Goal: Task Accomplishment & Management: Use online tool/utility

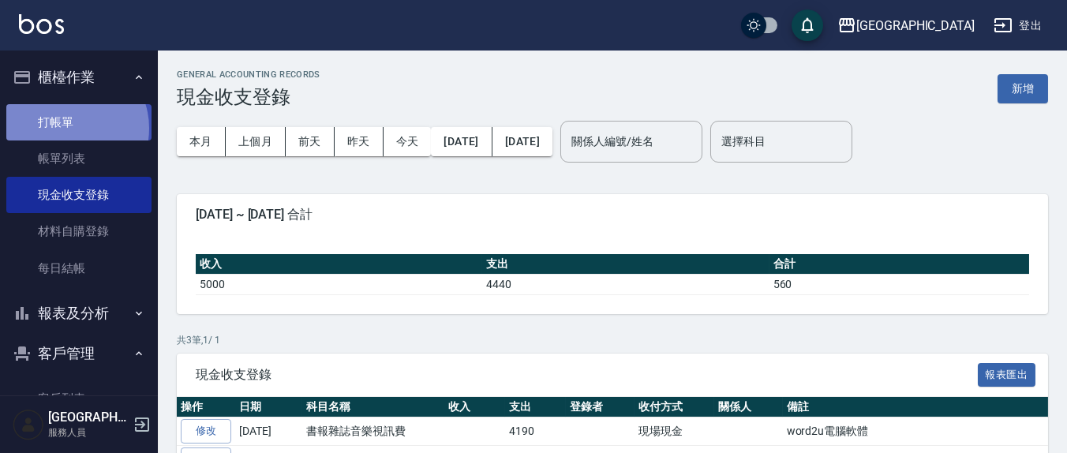
click at [69, 128] on link "打帳單" at bounding box center [78, 122] width 145 height 36
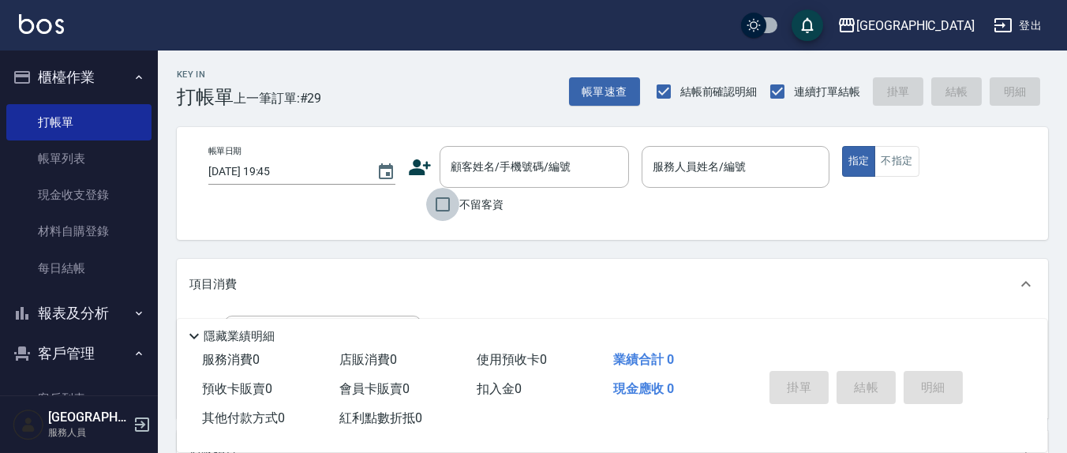
click at [437, 206] on input "不留客資" at bounding box center [442, 204] width 33 height 33
click at [444, 204] on input "不留客資" at bounding box center [442, 204] width 33 height 33
checkbox input "false"
click at [473, 174] on input "顧客姓名/手機號碼/編號" at bounding box center [523, 167] width 152 height 28
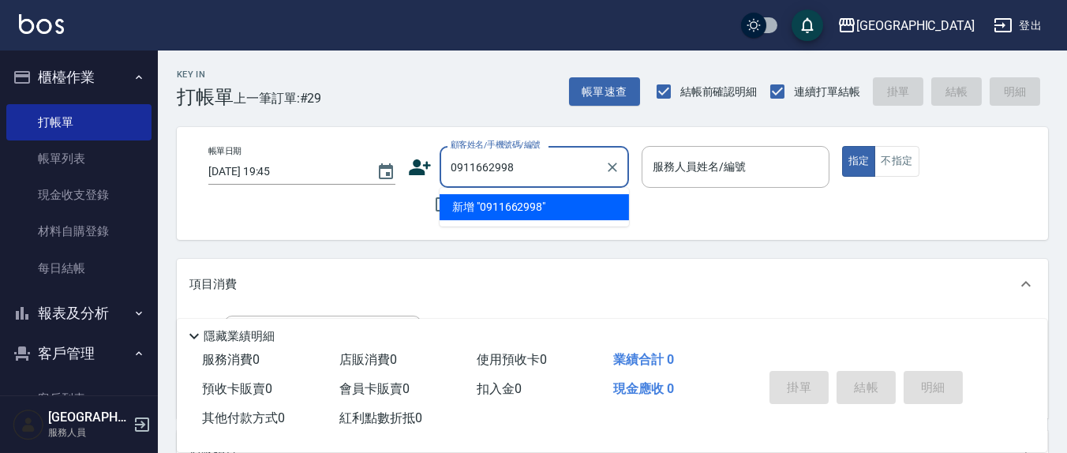
drag, startPoint x: 497, startPoint y: 211, endPoint x: 489, endPoint y: 213, distance: 9.0
click at [497, 211] on li "新增 "0911662998"" at bounding box center [534, 207] width 189 height 26
type input "0911662998"
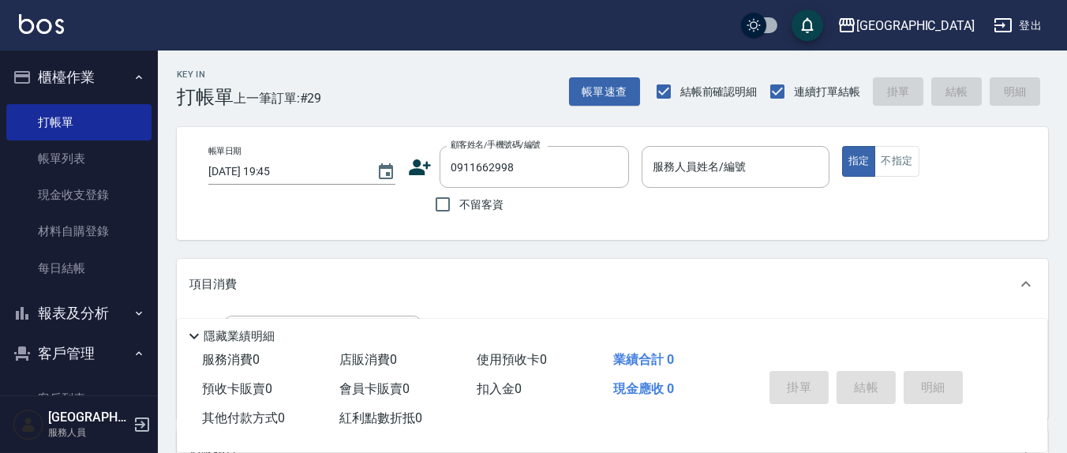
click at [422, 172] on icon at bounding box center [421, 167] width 22 height 16
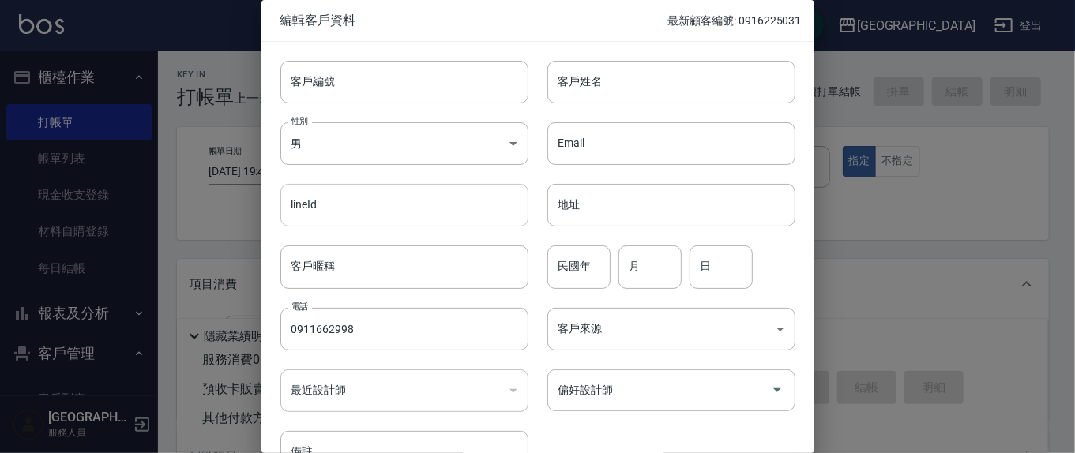
type input "0911662998"
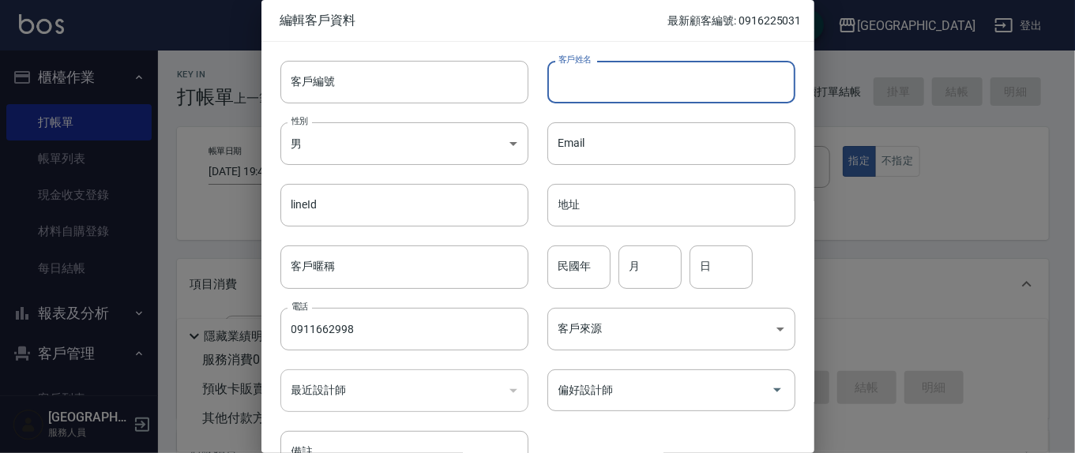
click at [619, 82] on input "客戶姓名" at bounding box center [671, 82] width 248 height 43
type input "林芳瑜72"
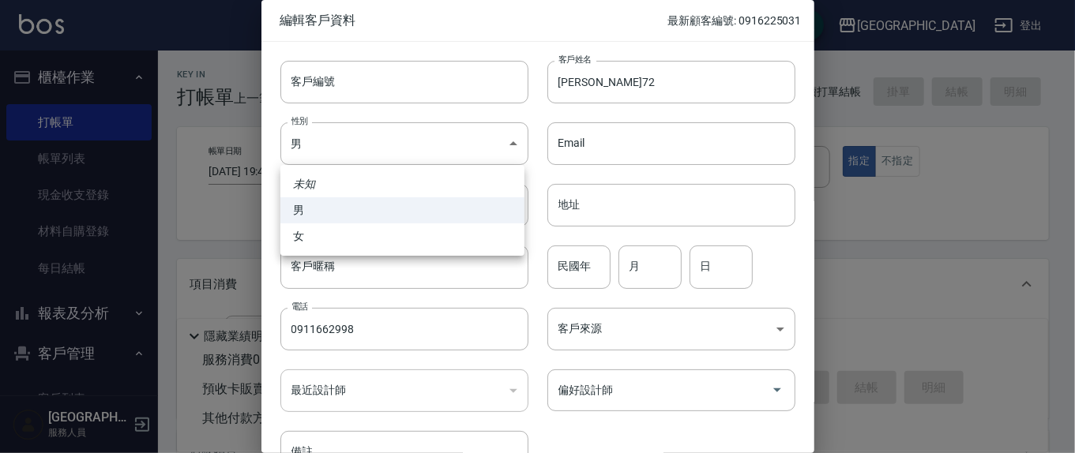
click at [597, 274] on div at bounding box center [537, 226] width 1075 height 453
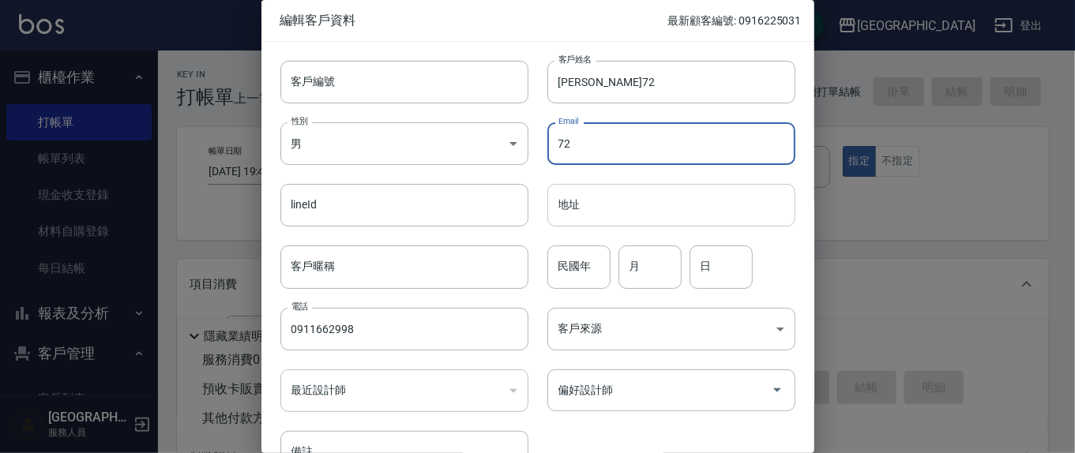
type input "7"
click at [608, 261] on div "民國年 民國年 月 月 日 日" at bounding box center [661, 258] width 267 height 62
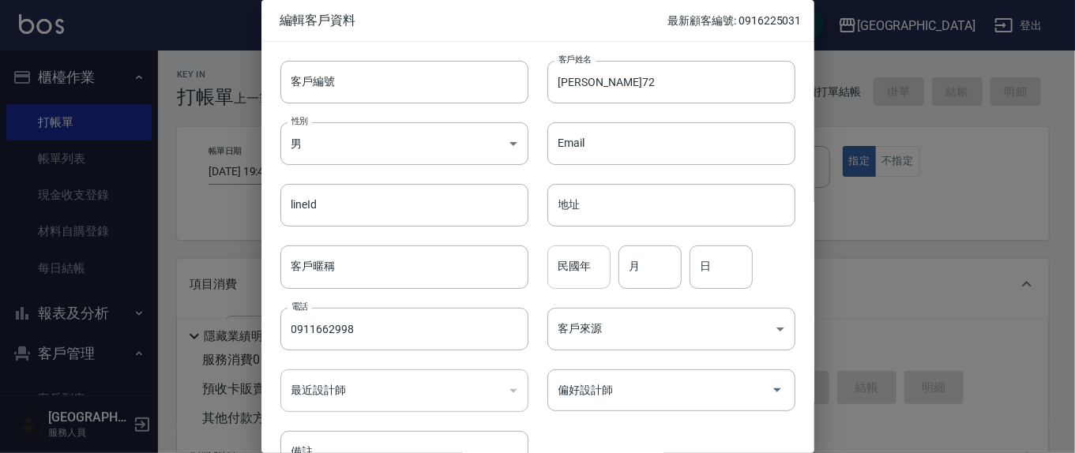
click at [597, 279] on input "民國年" at bounding box center [578, 267] width 63 height 43
type input "72"
click at [669, 271] on input "月" at bounding box center [649, 267] width 63 height 43
type input "9"
click at [703, 265] on input "日" at bounding box center [720, 267] width 63 height 43
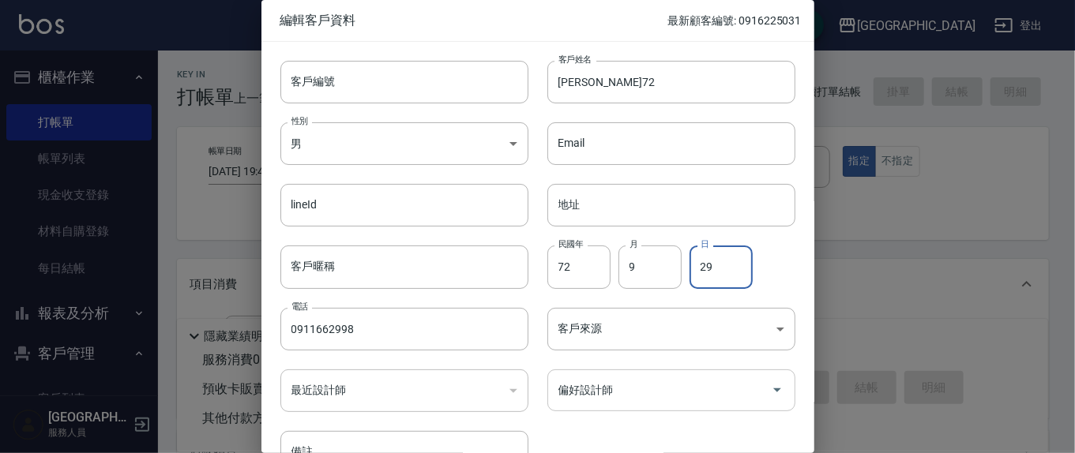
type input "29"
click at [617, 394] on input "偏好設計師" at bounding box center [659, 391] width 210 height 28
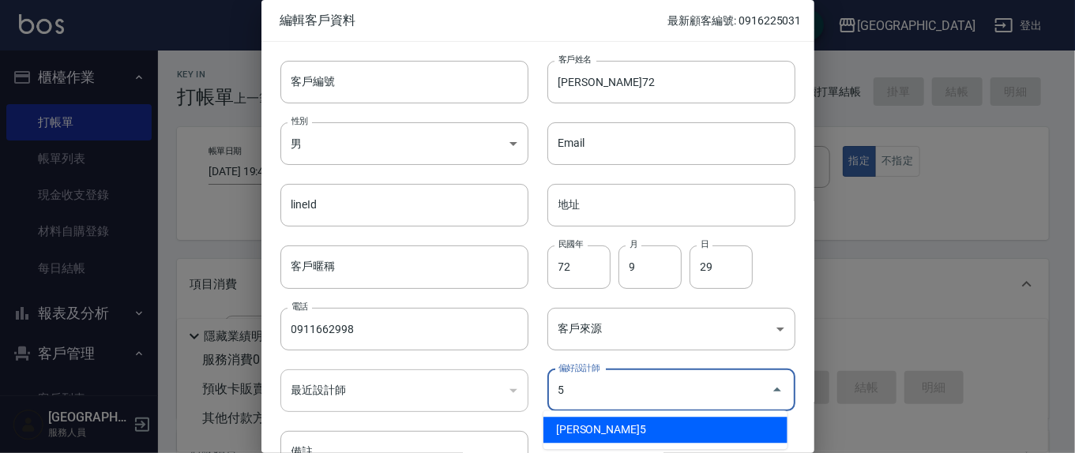
type input "楊惠絜"
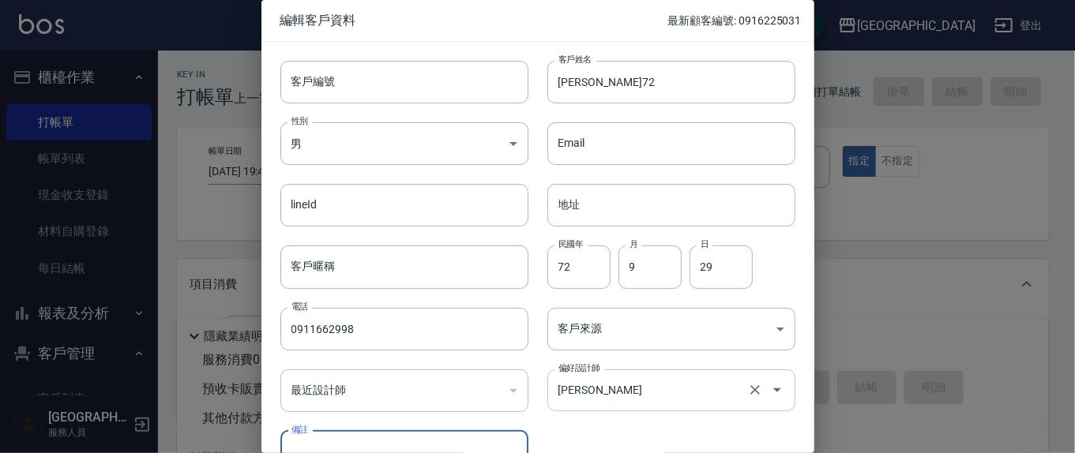
scroll to position [20, 0]
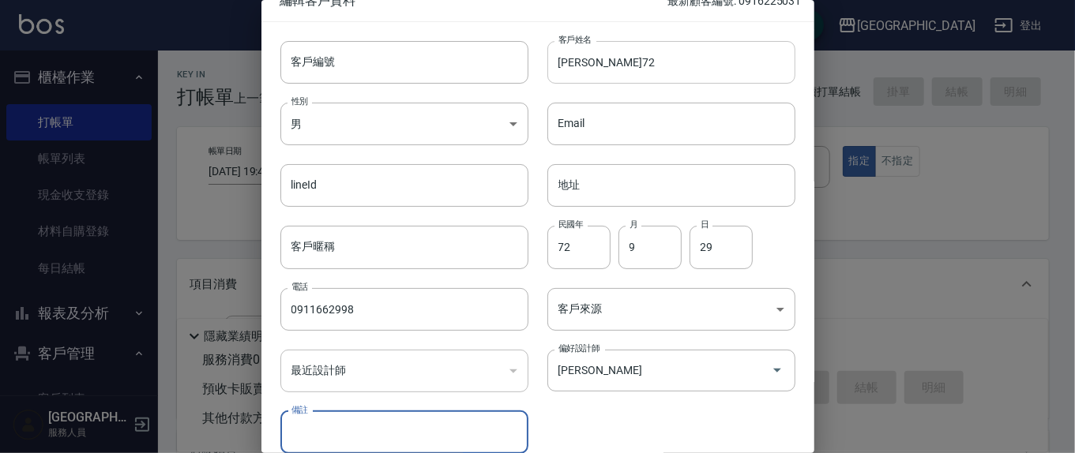
click at [619, 58] on input "林芳瑜72" at bounding box center [671, 62] width 248 height 43
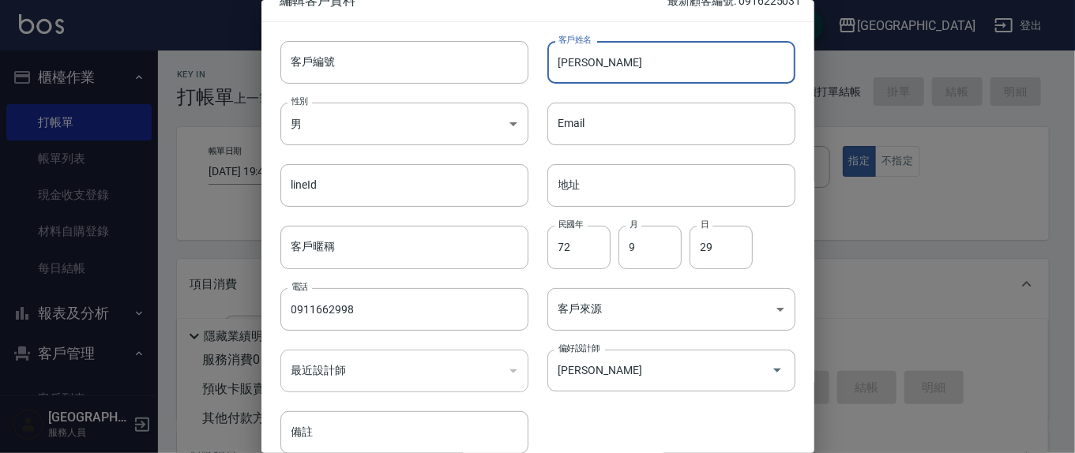
scroll to position [93, 0]
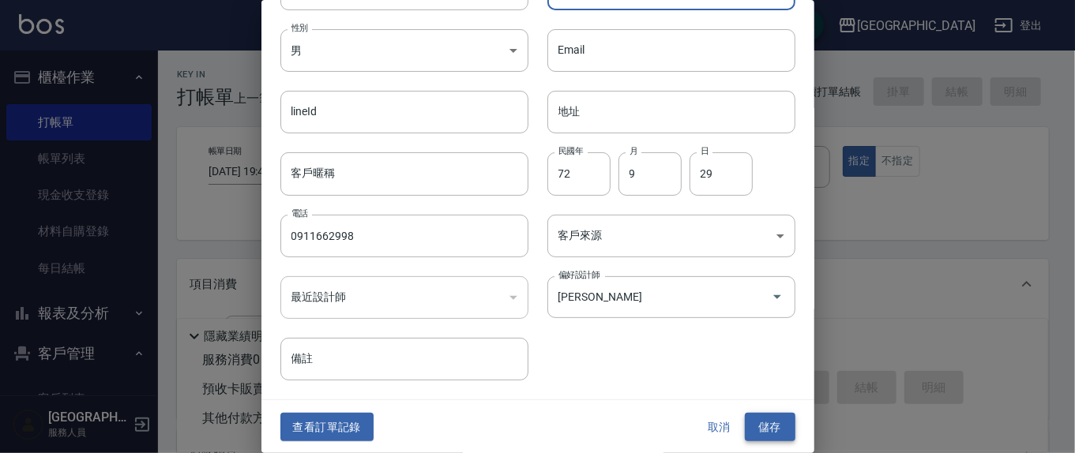
type input "林芳瑜"
click at [767, 422] on div "查看訂單記錄 取消 儲存" at bounding box center [537, 427] width 553 height 54
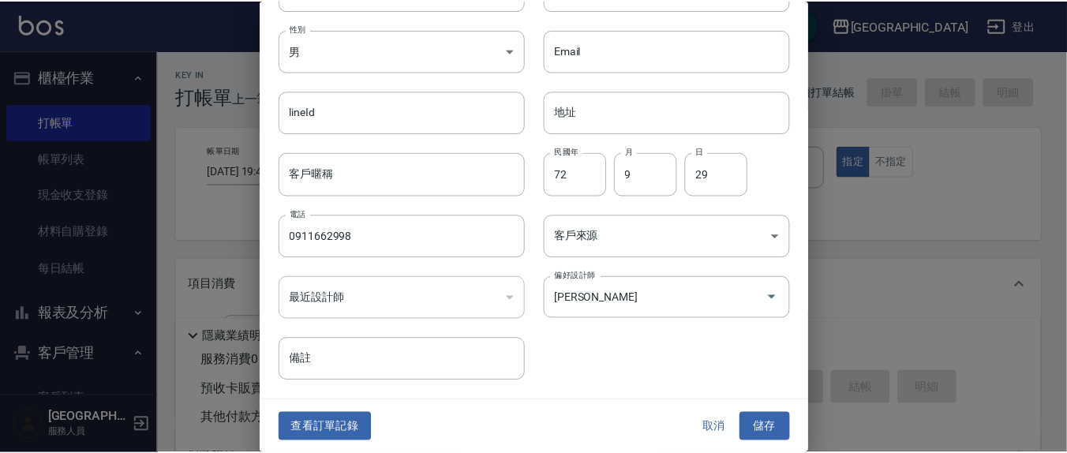
scroll to position [76, 0]
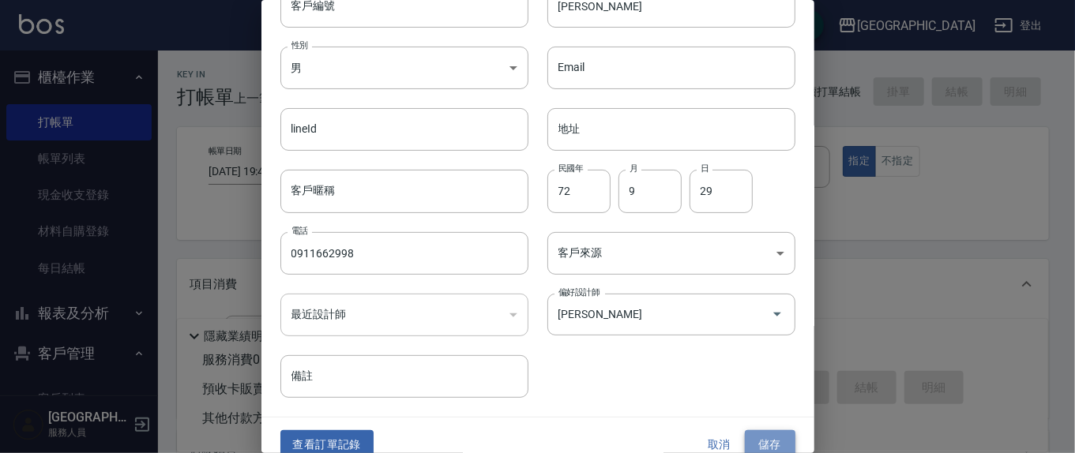
click at [761, 447] on button "儲存" at bounding box center [769, 444] width 51 height 29
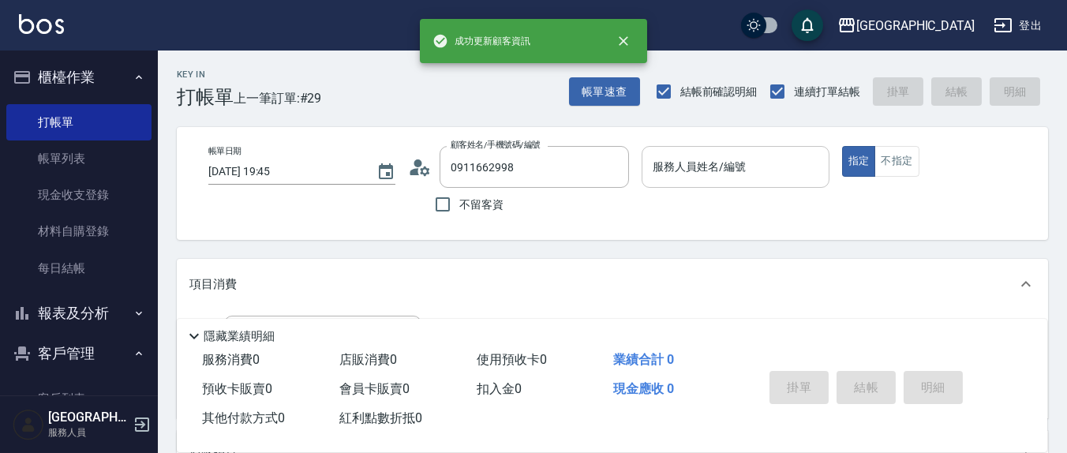
click at [702, 186] on div "服務人員姓名/編號" at bounding box center [735, 167] width 187 height 42
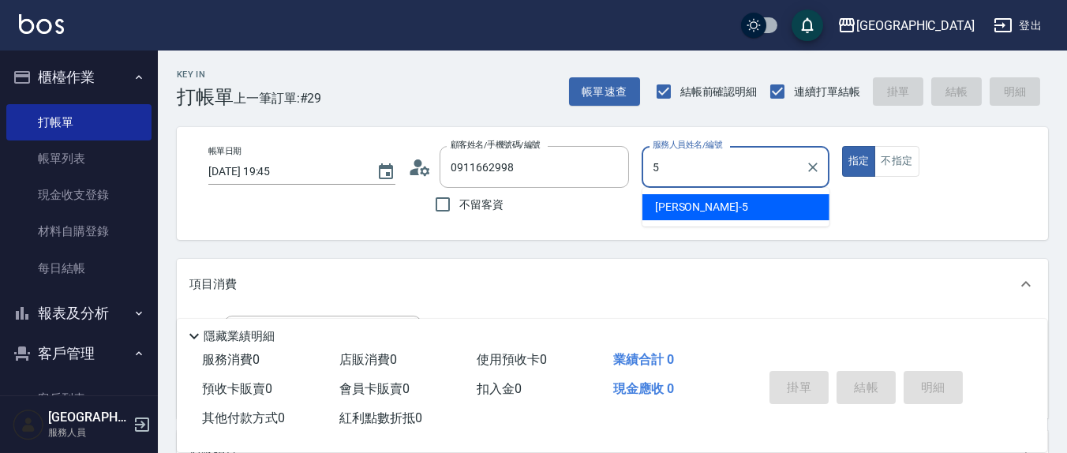
type input "5"
type button "true"
type input "楊惠絜-5"
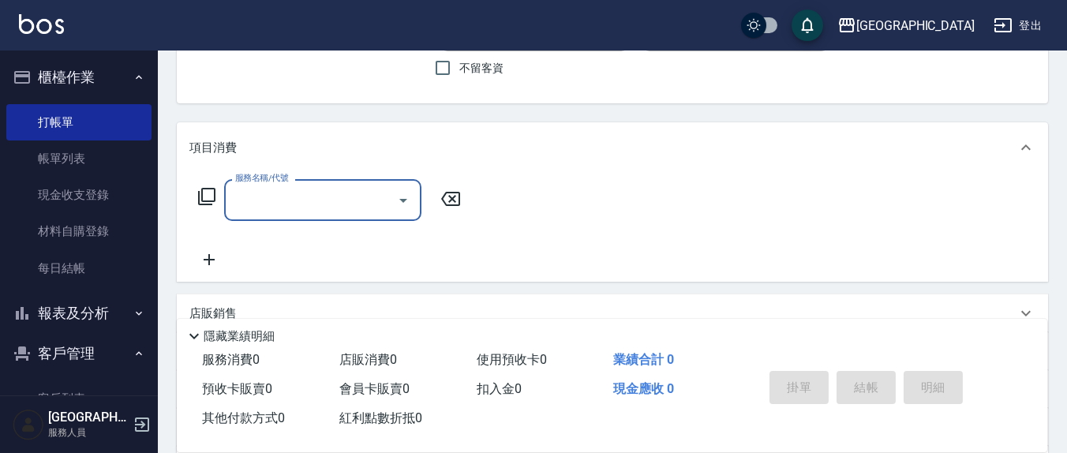
scroll to position [164, 0]
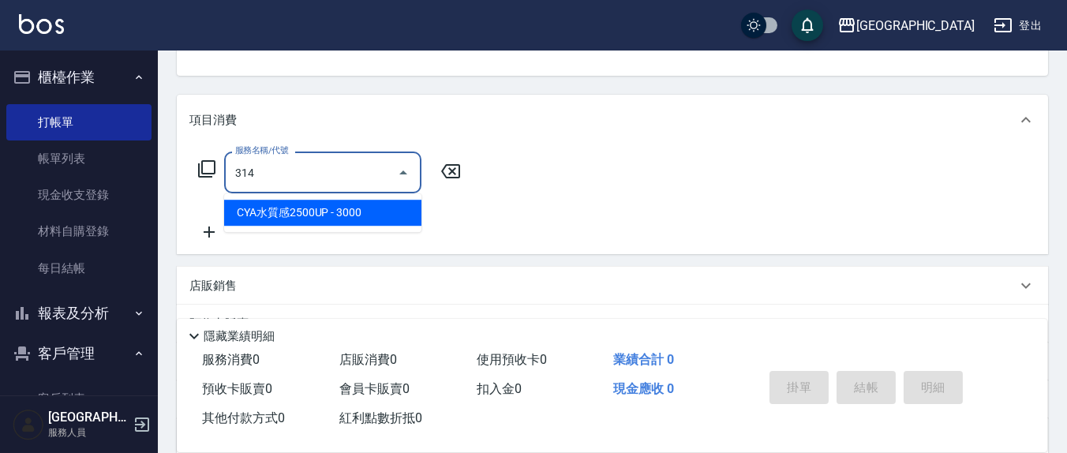
type input "CYA水質感2500UP(314)"
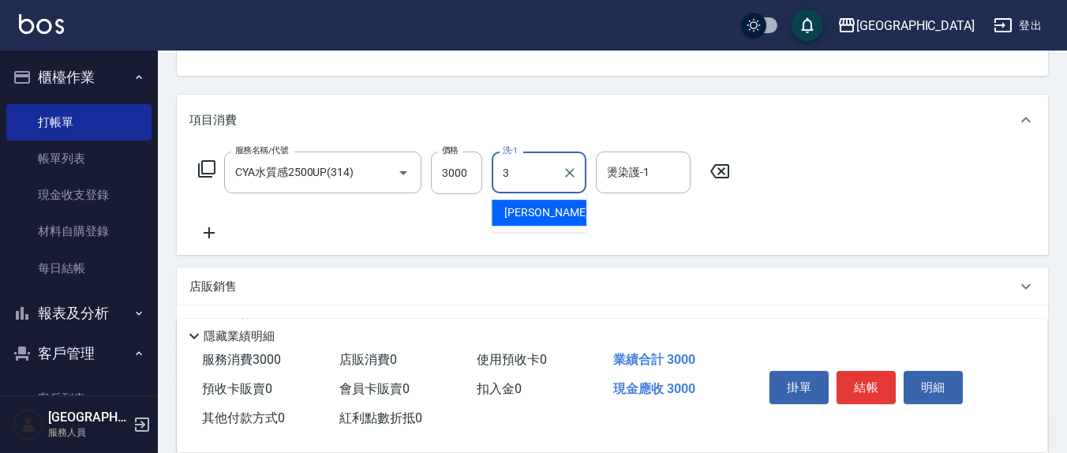
type input "游雅淇-3"
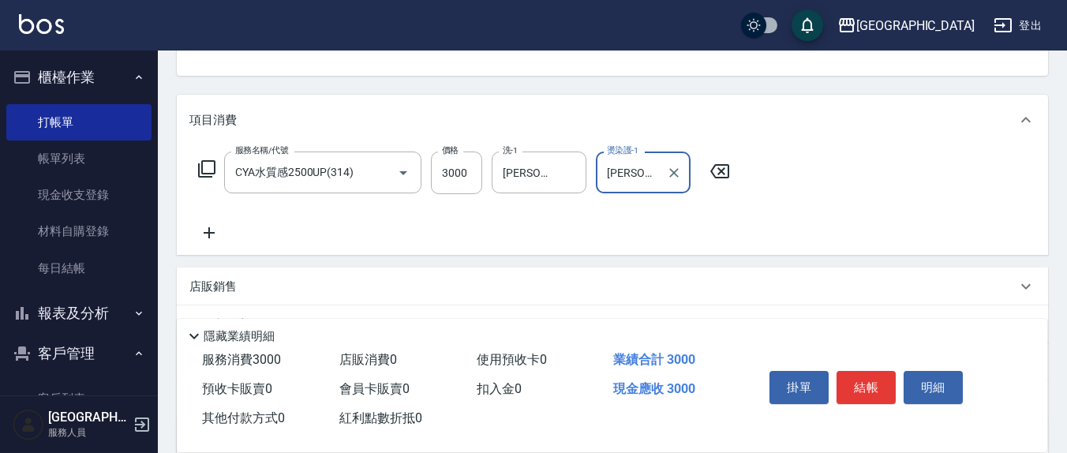
type input "游雅淇-3"
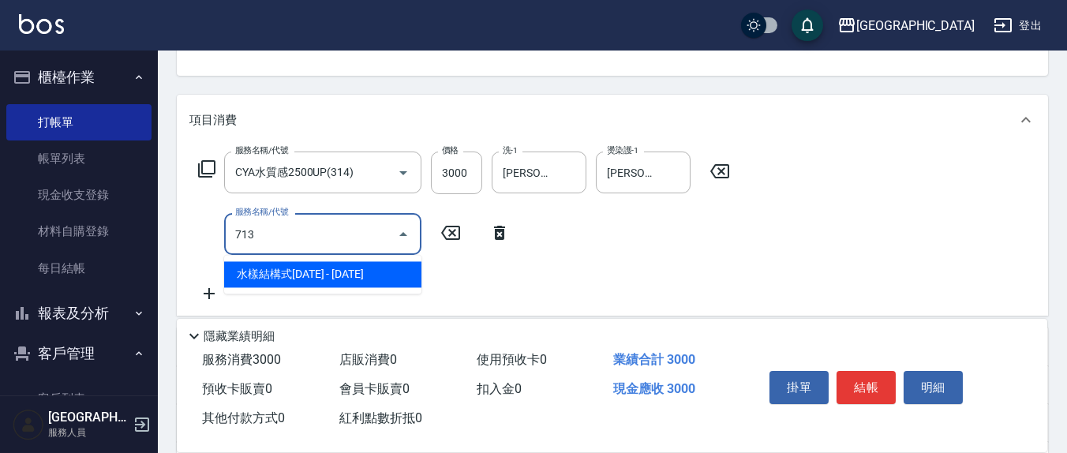
type input "水樣結構式1200(713)"
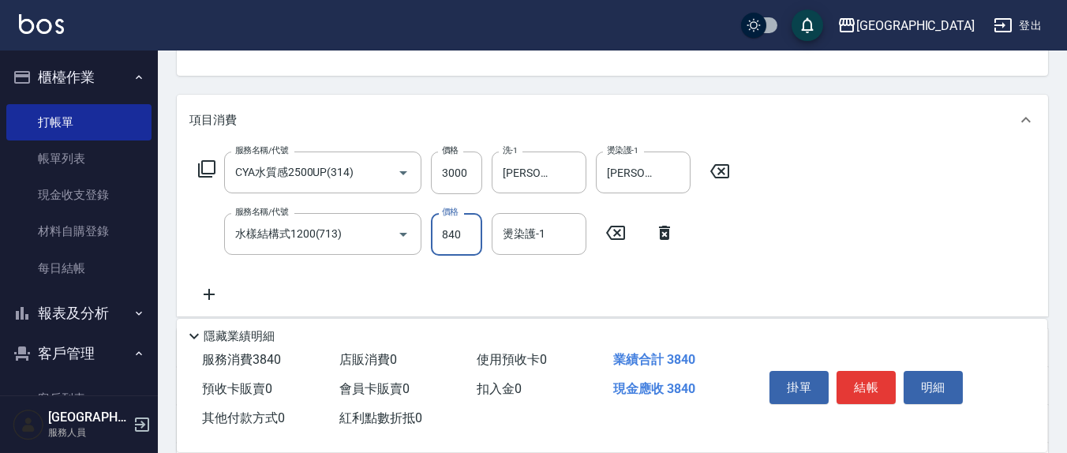
type input "840"
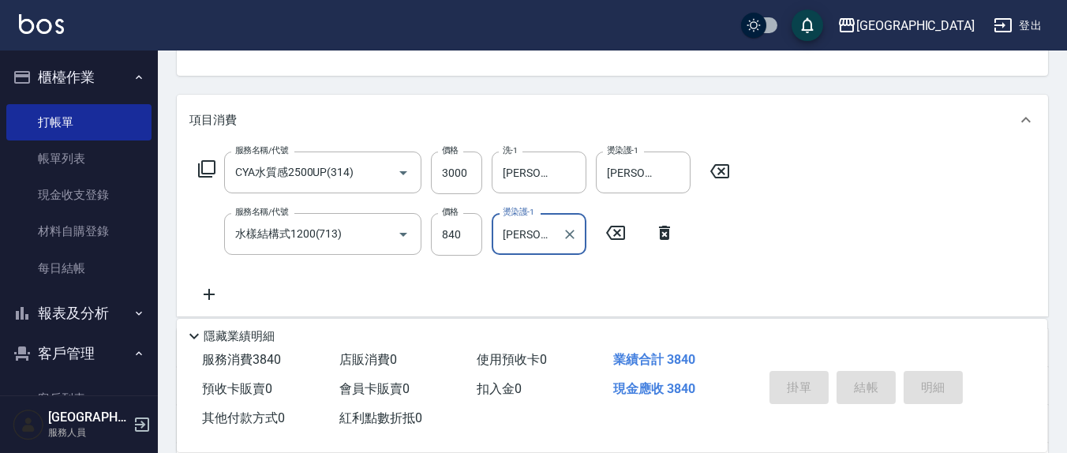
type input "游雅淇-3"
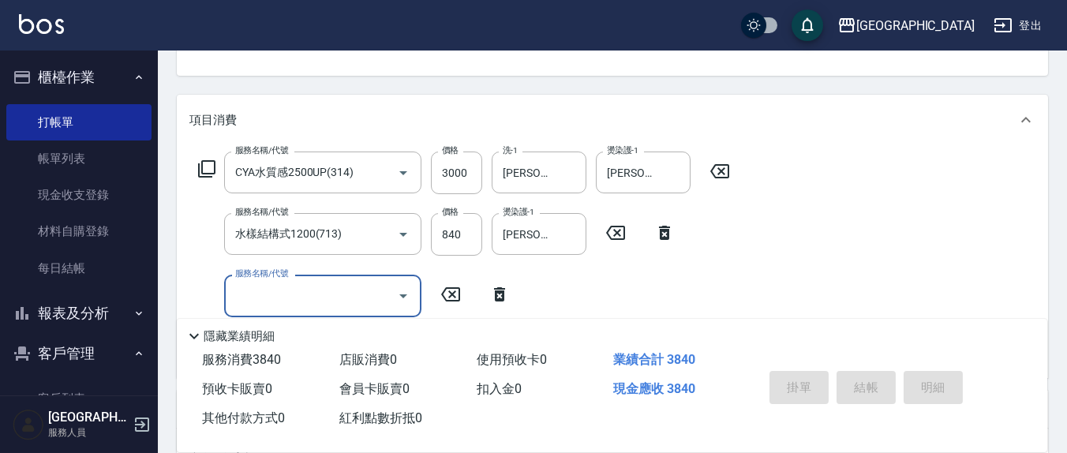
type input "2025/10/04 19:54"
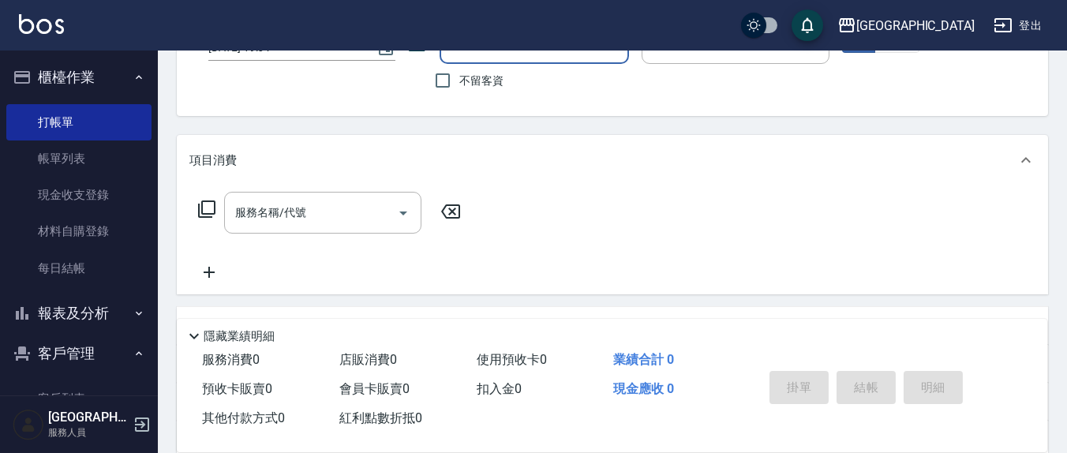
scroll to position [0, 0]
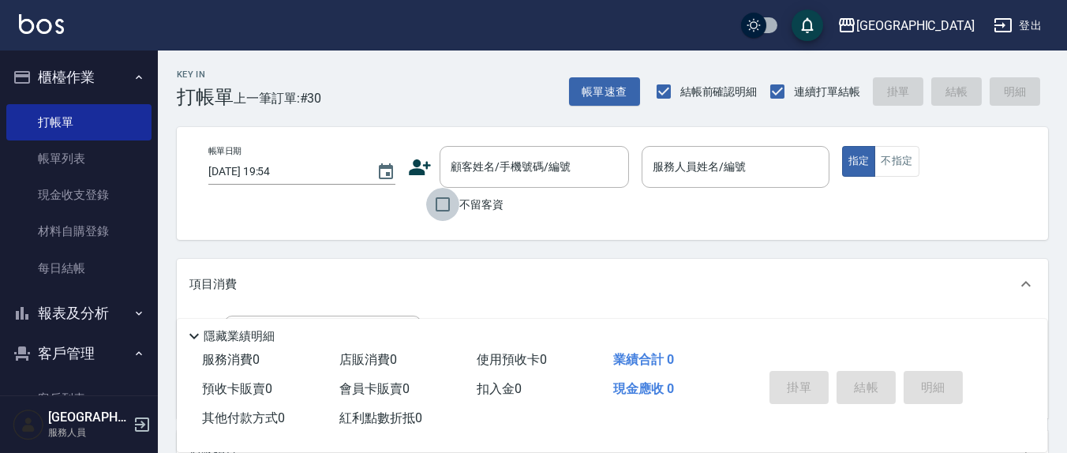
click at [444, 204] on input "不留客資" at bounding box center [442, 204] width 33 height 33
click at [433, 201] on input "不留客資" at bounding box center [442, 204] width 33 height 33
checkbox input "false"
click at [475, 182] on div "顧客姓名/手機號碼/編號" at bounding box center [534, 167] width 189 height 42
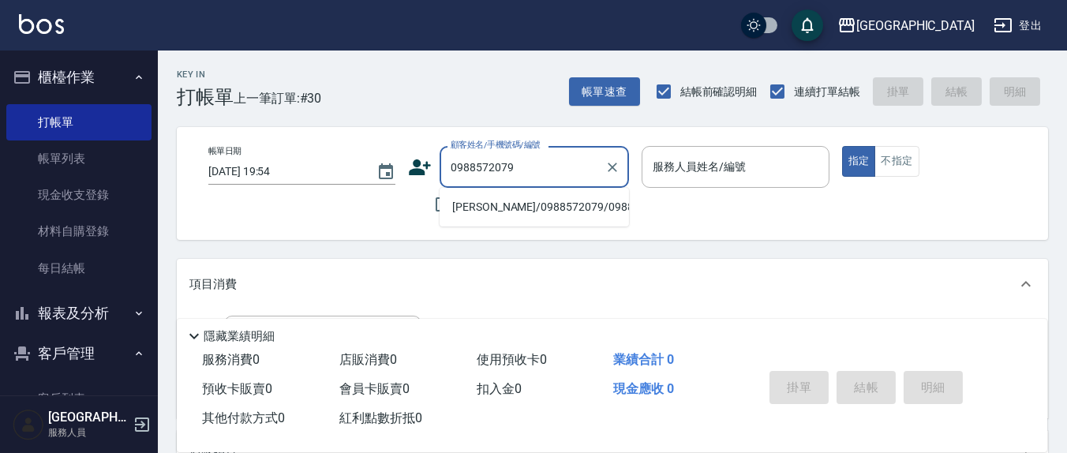
drag, startPoint x: 479, startPoint y: 193, endPoint x: 479, endPoint y: 218, distance: 24.5
click at [479, 218] on li "簡彥寧/0988572079/0988572079" at bounding box center [534, 207] width 189 height 26
type input "簡彥寧/0988572079/0988572079"
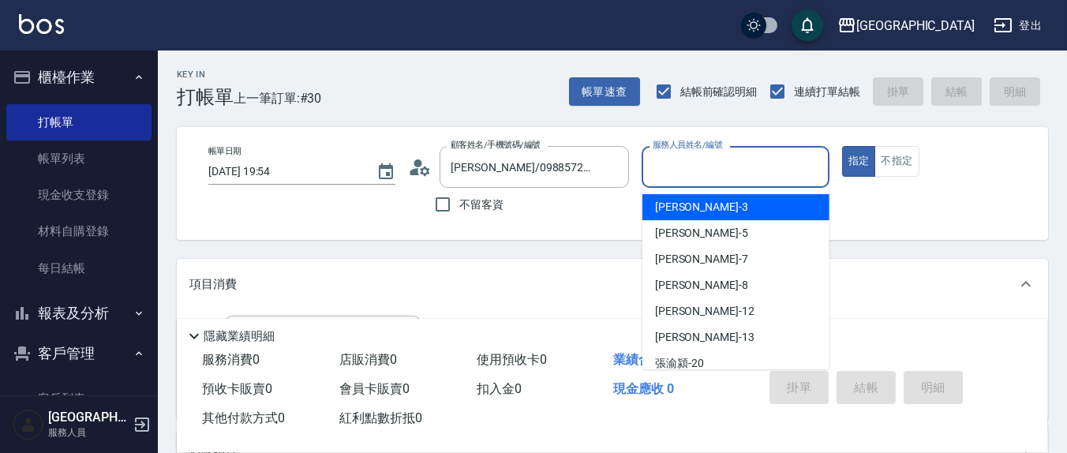
click at [699, 170] on input "服務人員姓名/編號" at bounding box center [735, 167] width 173 height 28
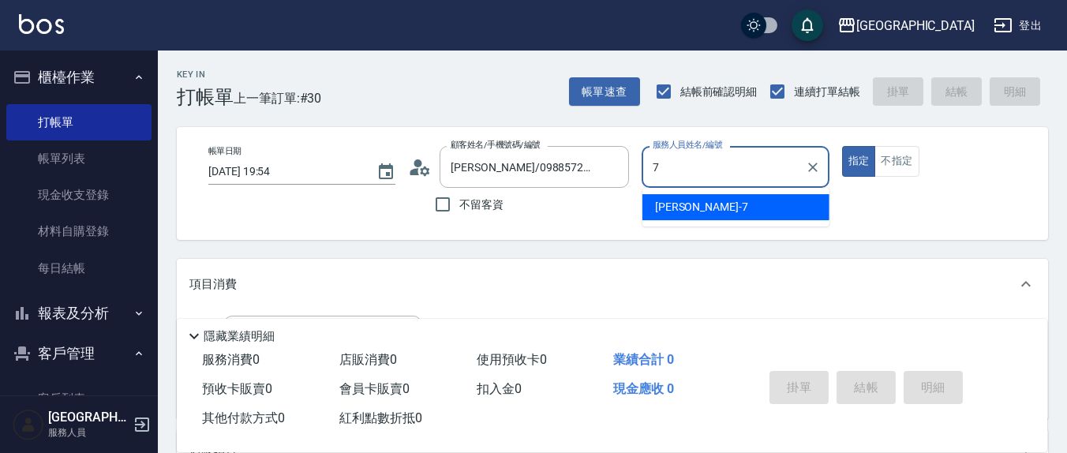
type input "劉佩怡-7"
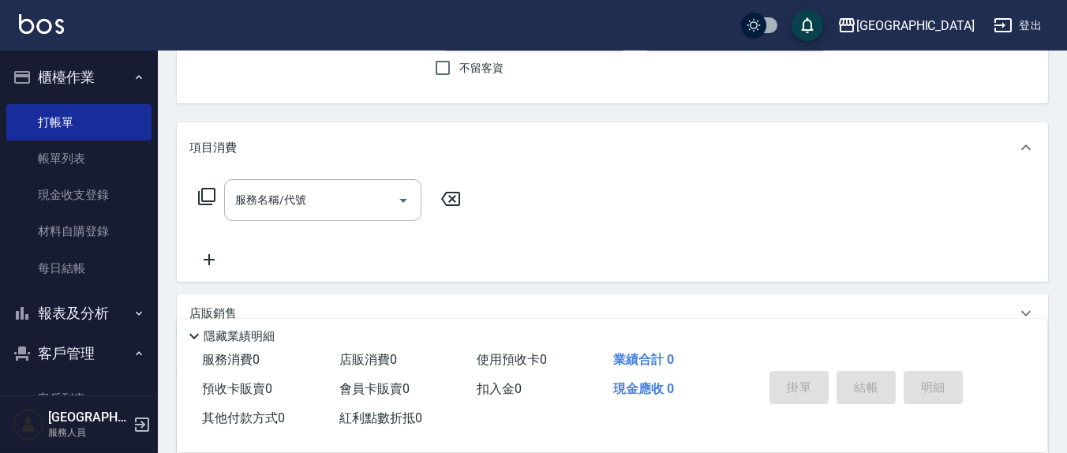
scroll to position [164, 0]
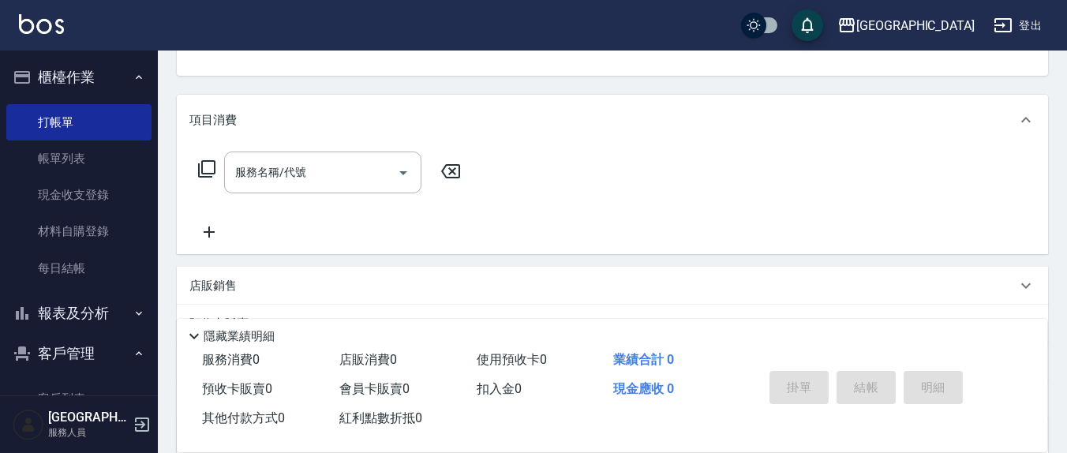
click at [215, 171] on icon at bounding box center [206, 168] width 17 height 17
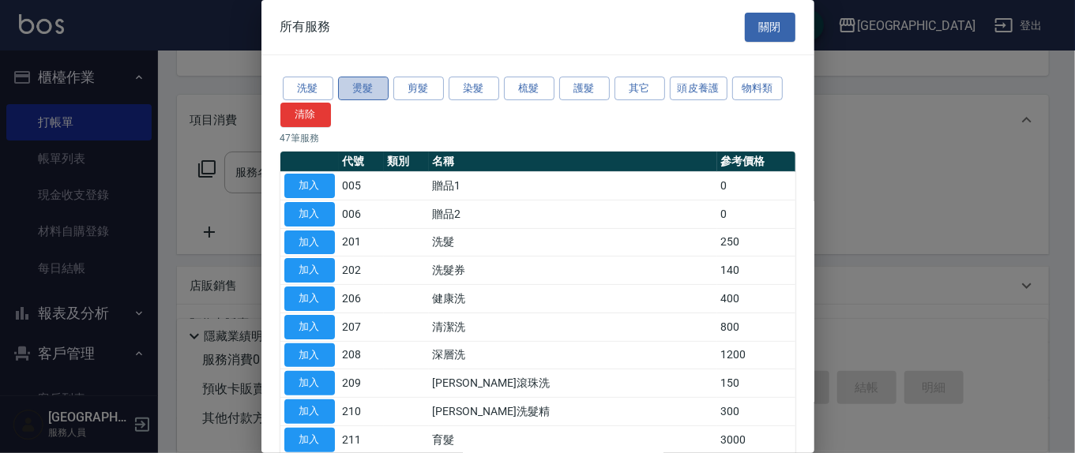
click at [351, 90] on button "燙髮" at bounding box center [363, 89] width 51 height 24
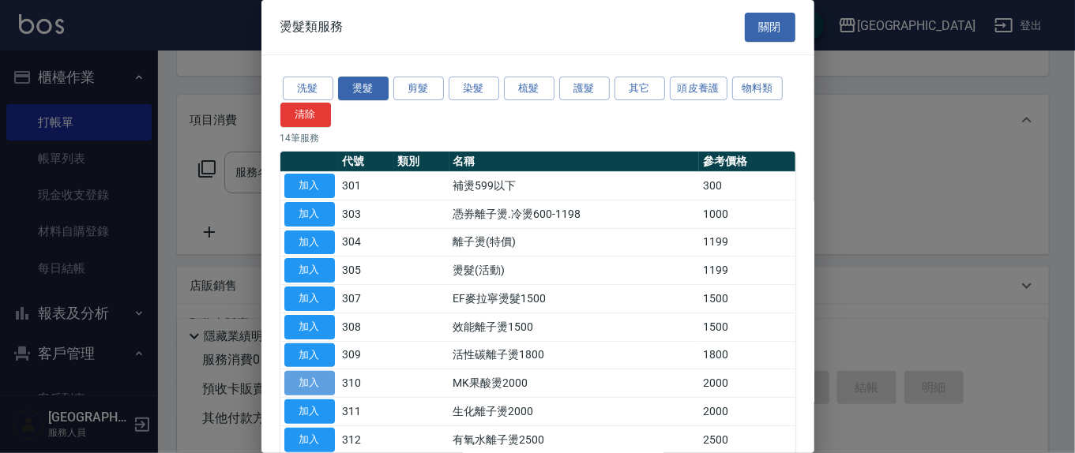
click at [321, 381] on button "加入" at bounding box center [309, 383] width 51 height 24
type input "MK果酸燙2000(310)"
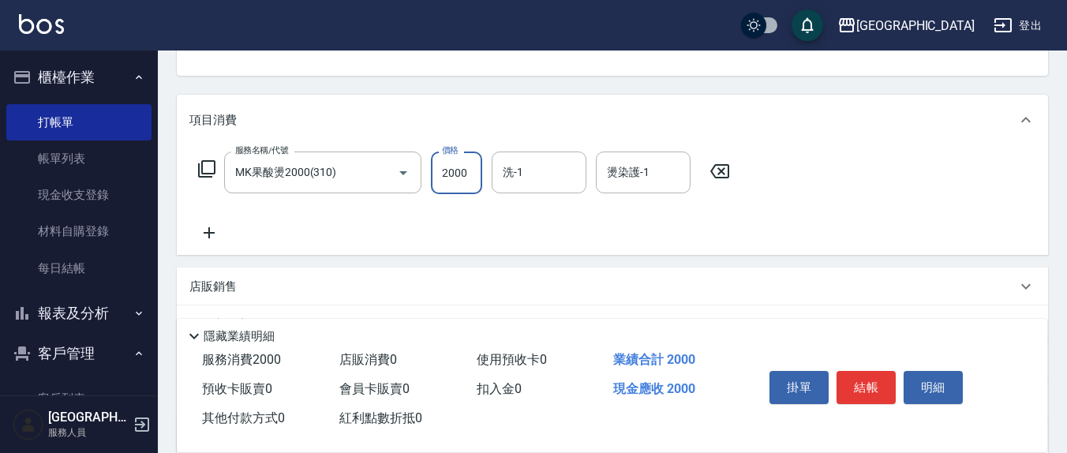
click at [475, 166] on input "2000" at bounding box center [456, 173] width 51 height 43
type input "1700"
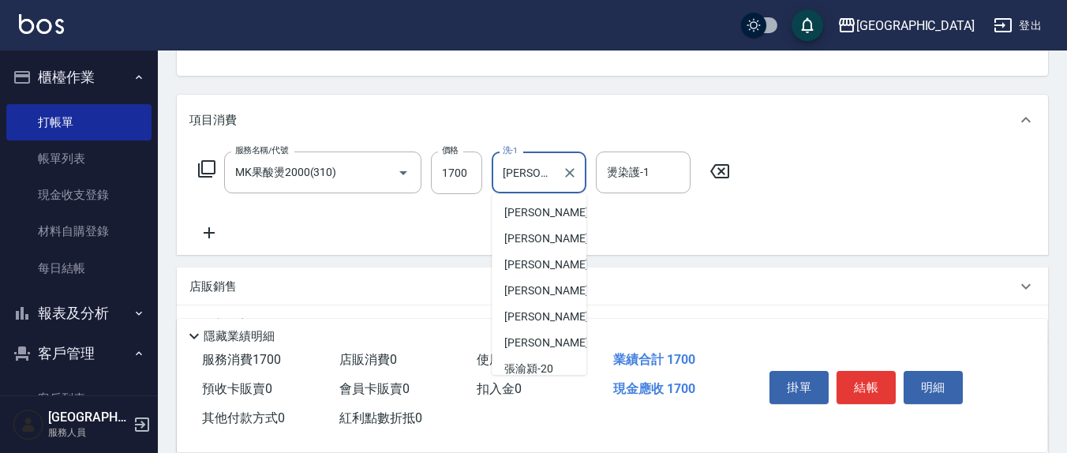
click at [548, 176] on input "韋羽蕎-21" at bounding box center [527, 173] width 57 height 28
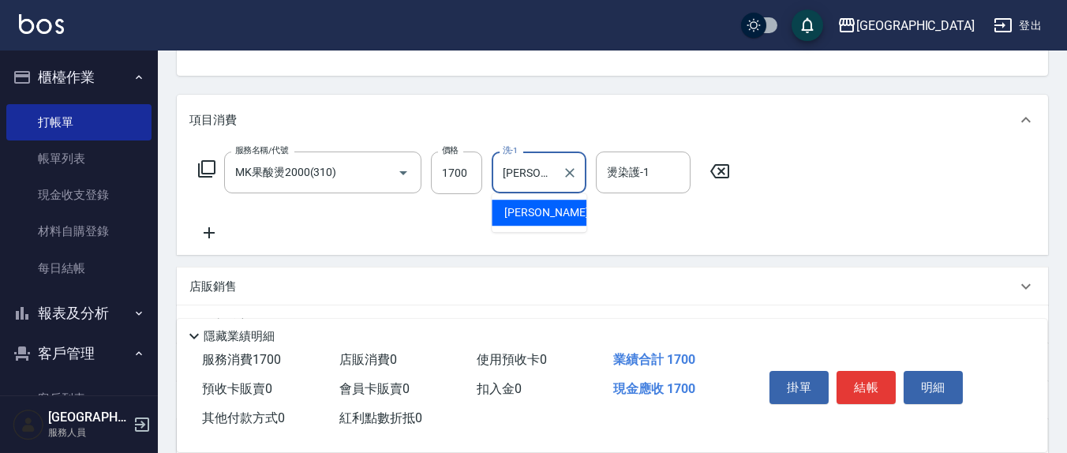
type input "韋"
type input "鄭玉蔓-22"
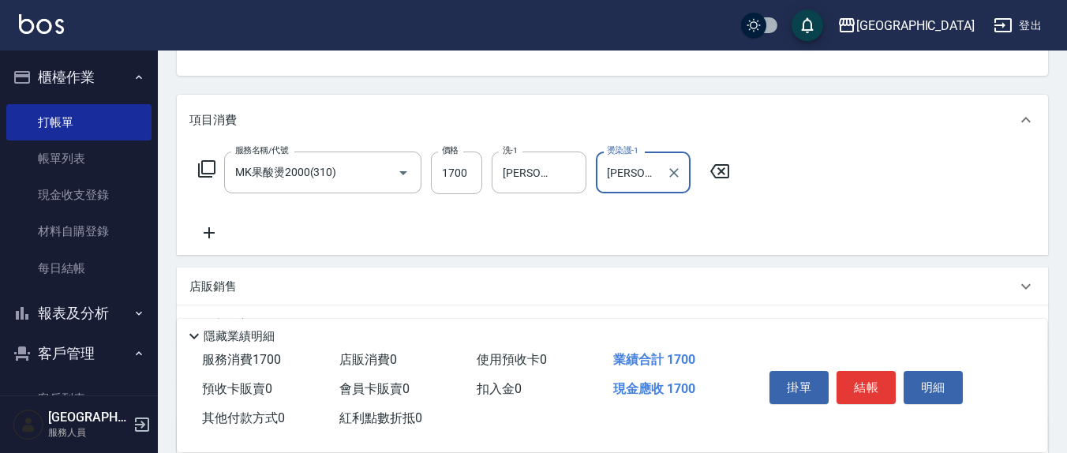
type input "劉佩怡-7"
click at [209, 229] on icon at bounding box center [209, 232] width 11 height 11
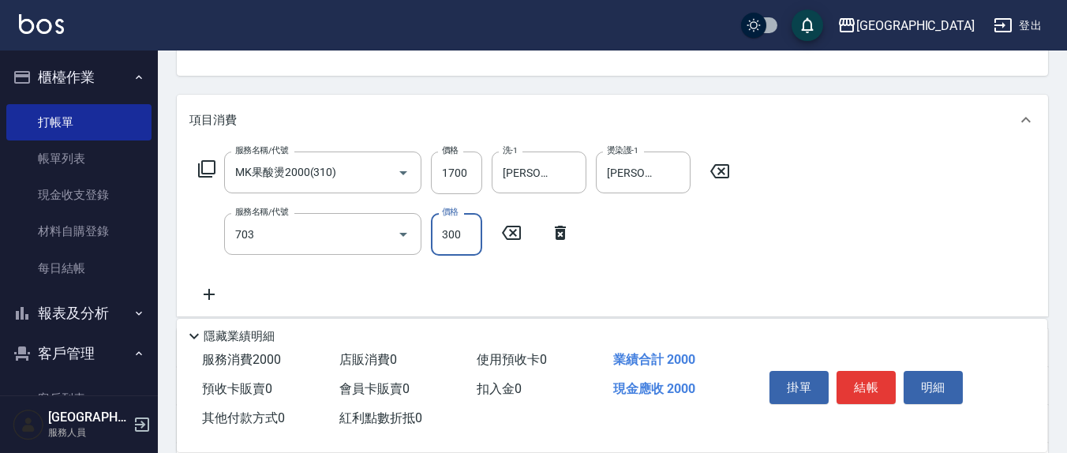
type input "(1236)設計師(703)"
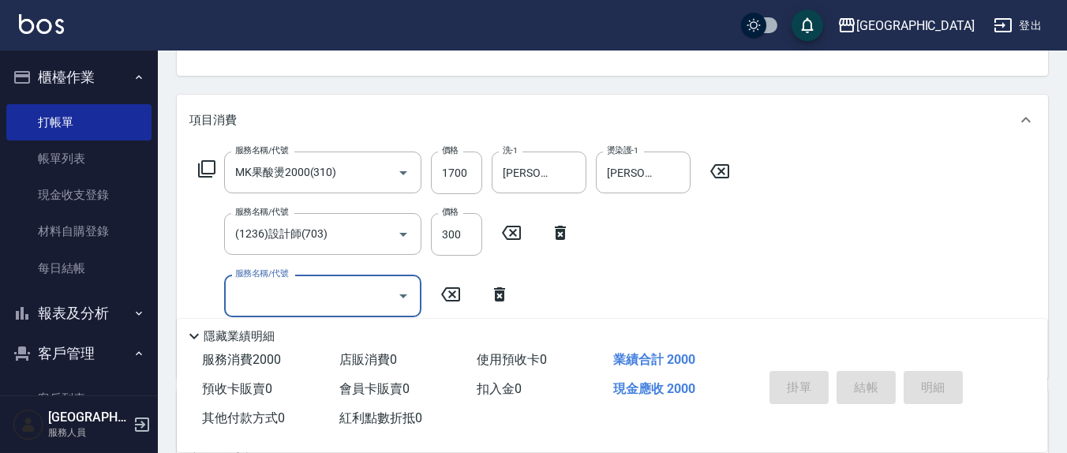
type input "2025/10/04 19:56"
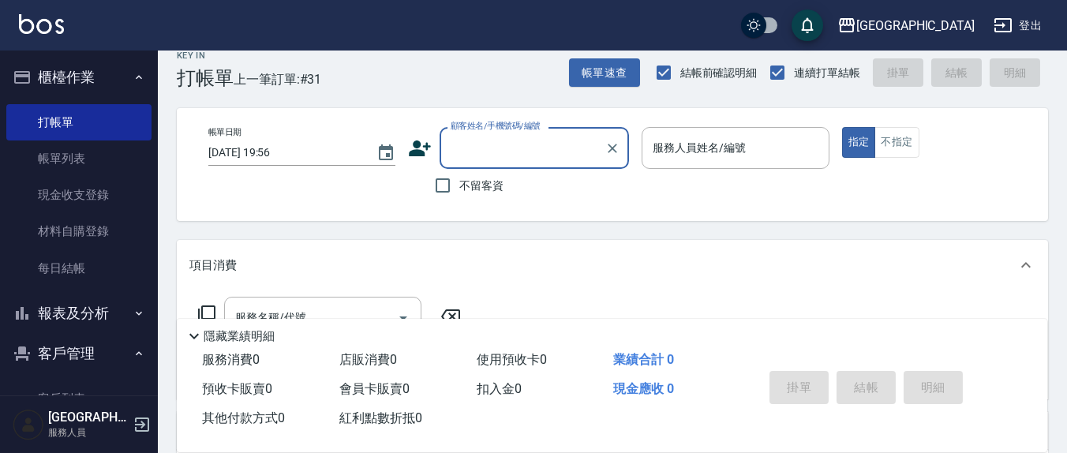
scroll to position [0, 0]
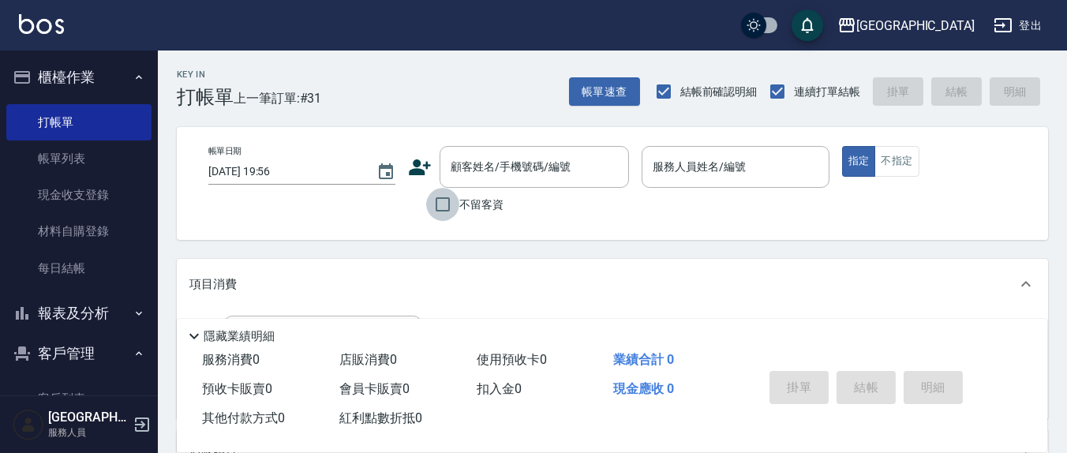
click at [452, 206] on input "不留客資" at bounding box center [442, 204] width 33 height 33
checkbox input "true"
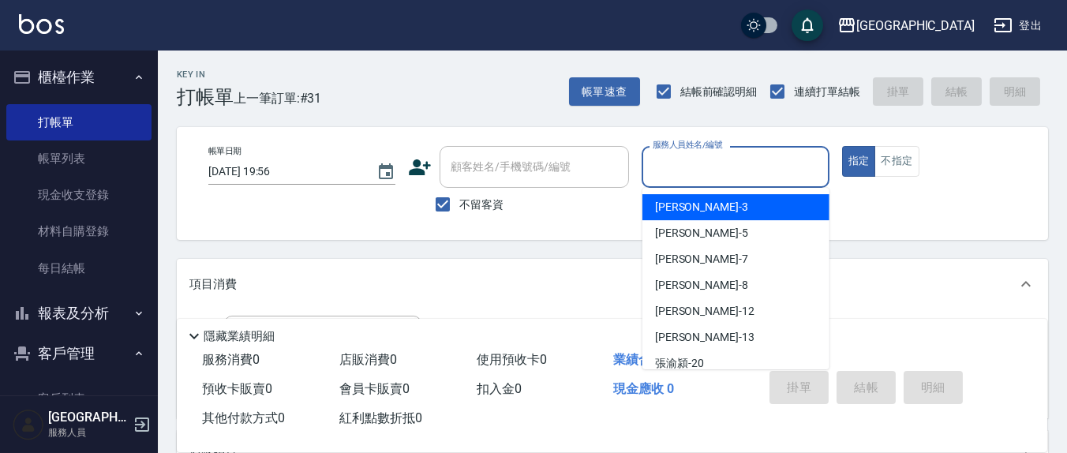
click at [695, 173] on input "服務人員姓名/編號" at bounding box center [735, 167] width 173 height 28
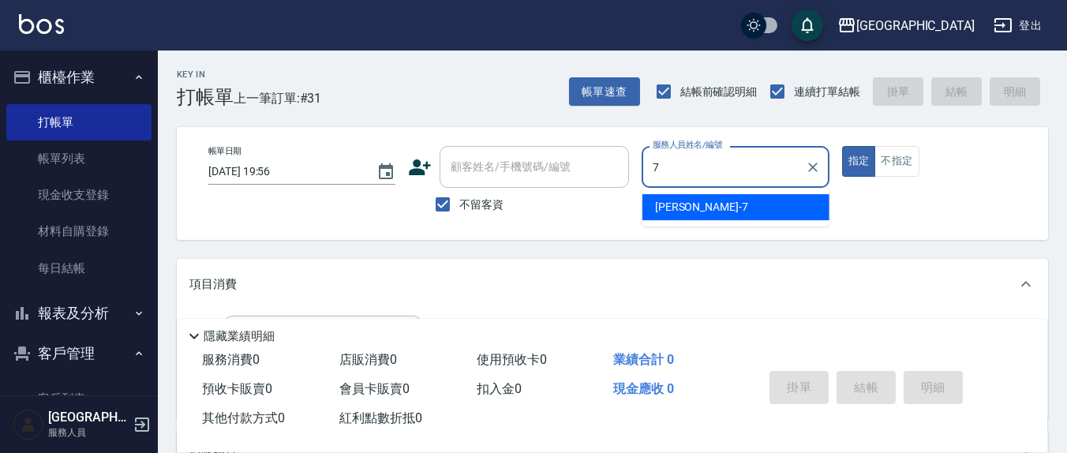
type input "劉佩怡-7"
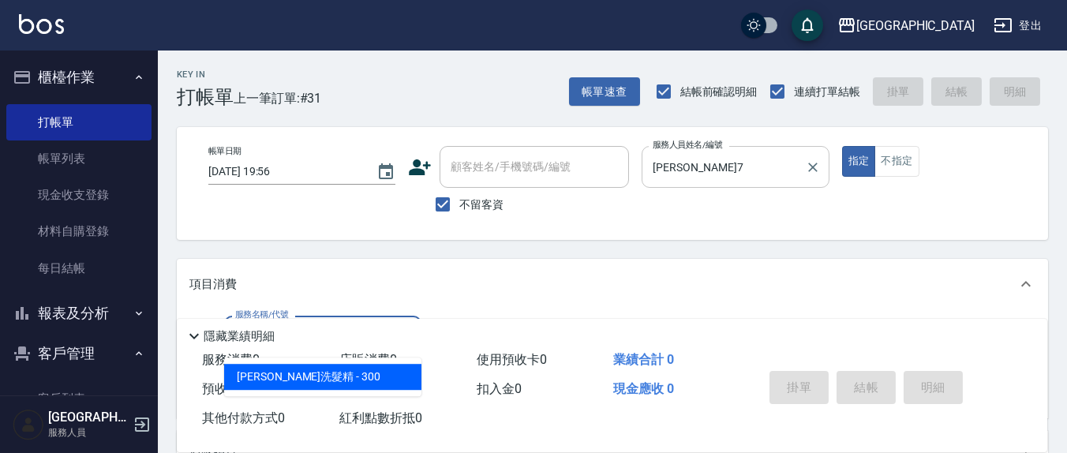
type input "歐娜洗髮精(210)"
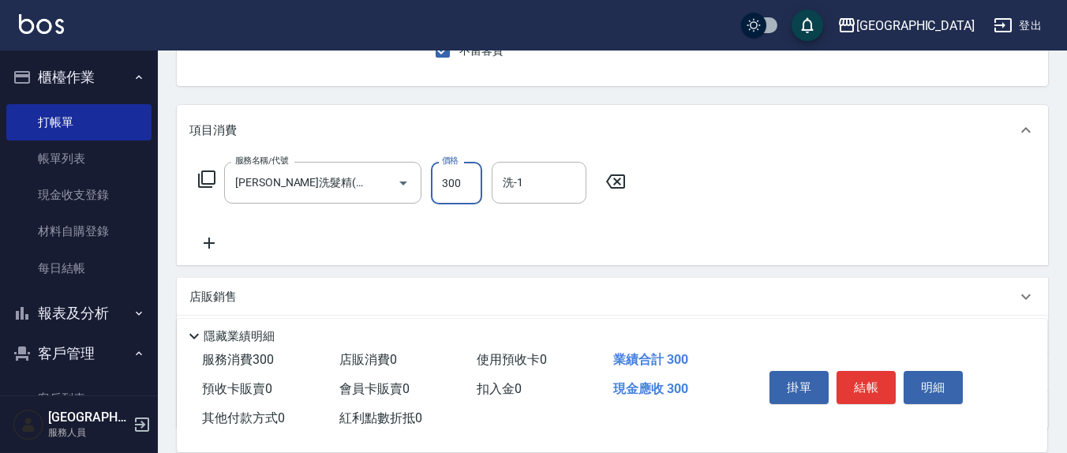
scroll to position [164, 0]
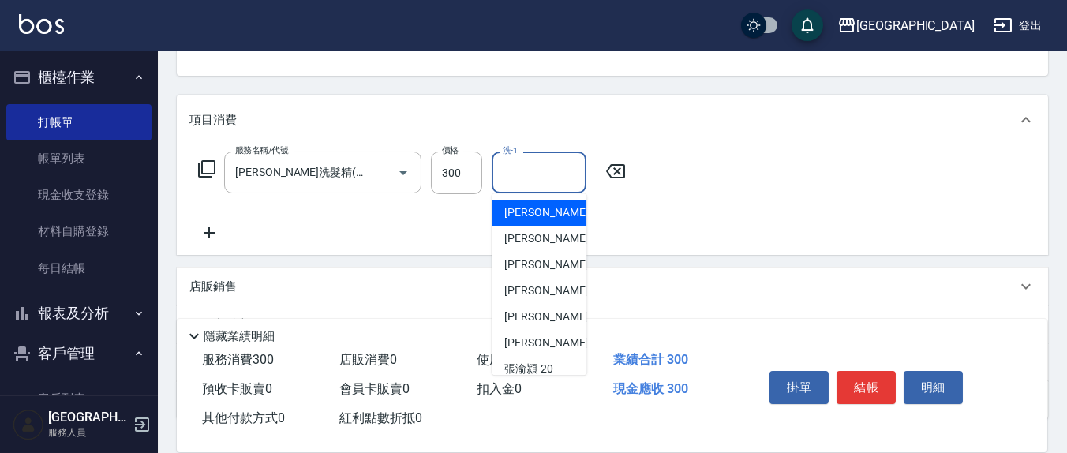
click at [552, 183] on input "洗-1" at bounding box center [539, 173] width 81 height 28
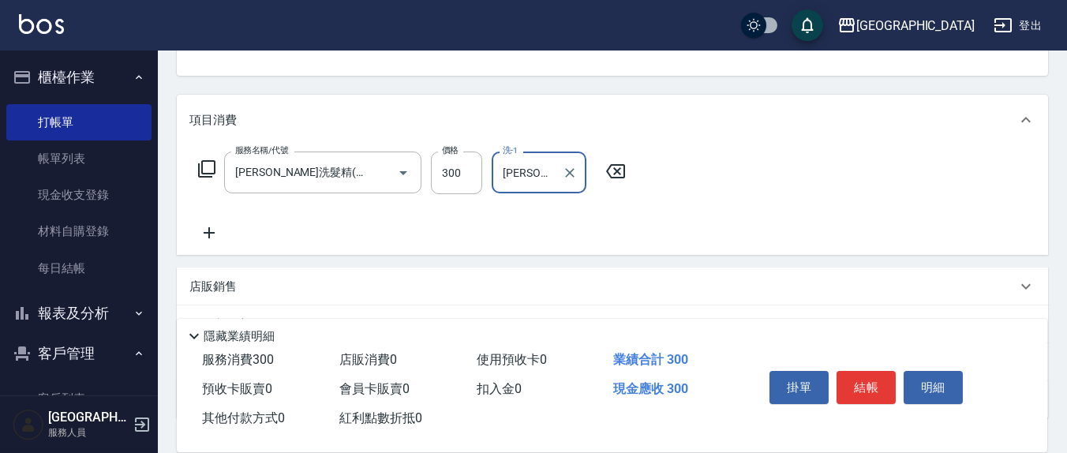
type input "林育萱-8"
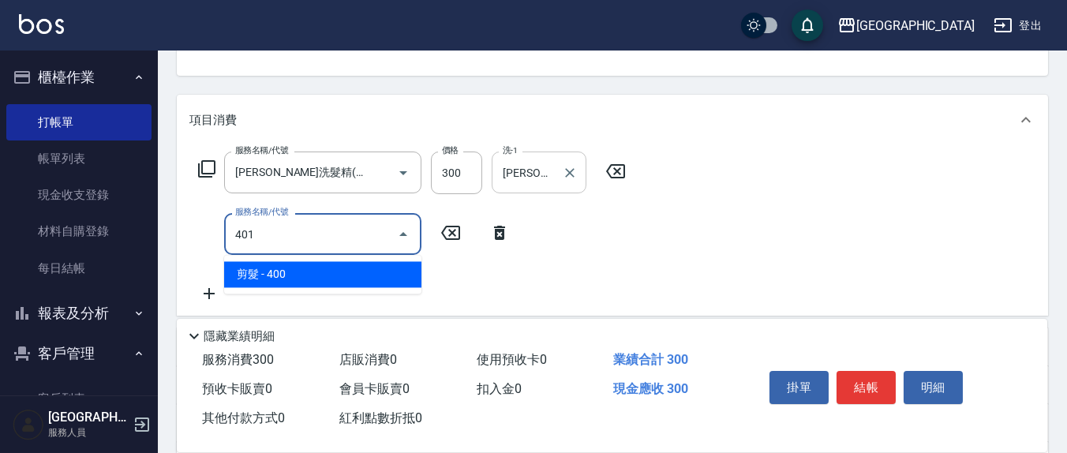
type input "剪髮(401)"
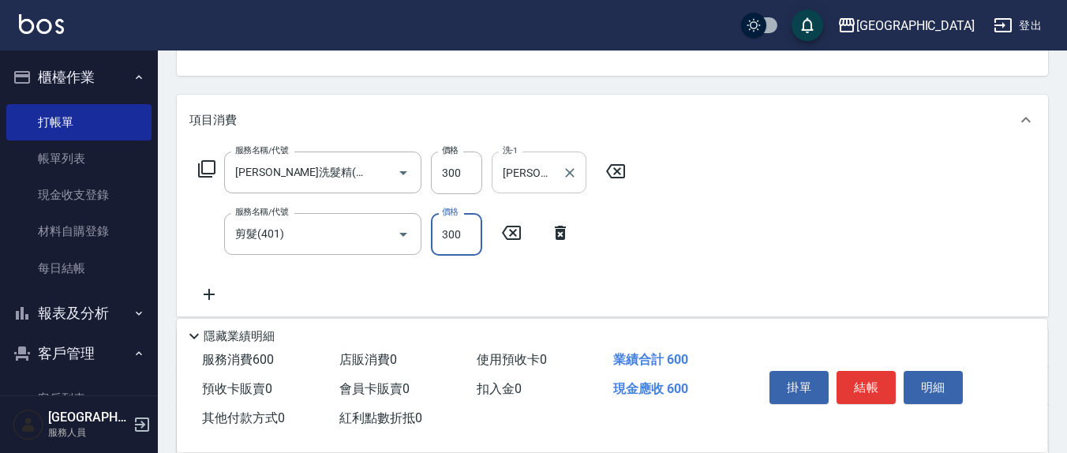
type input "300"
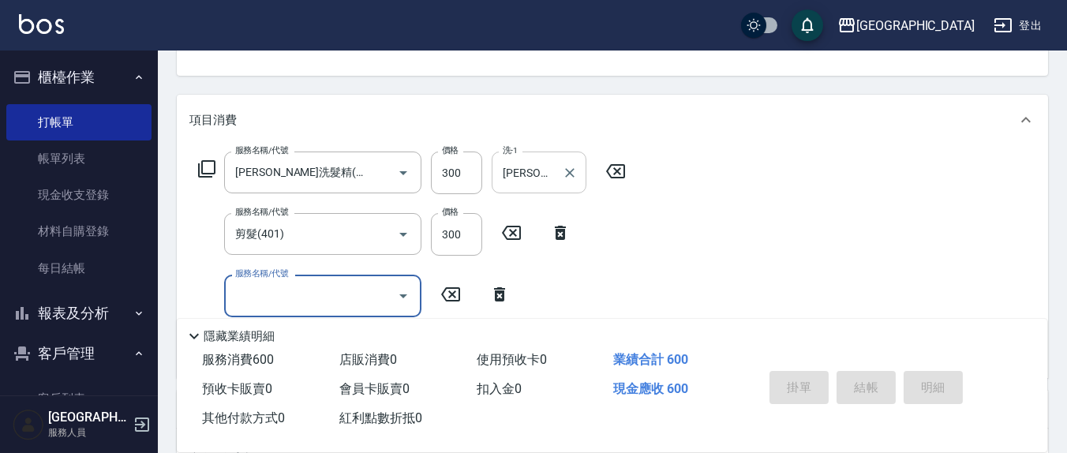
type input "2025/10/04 19:57"
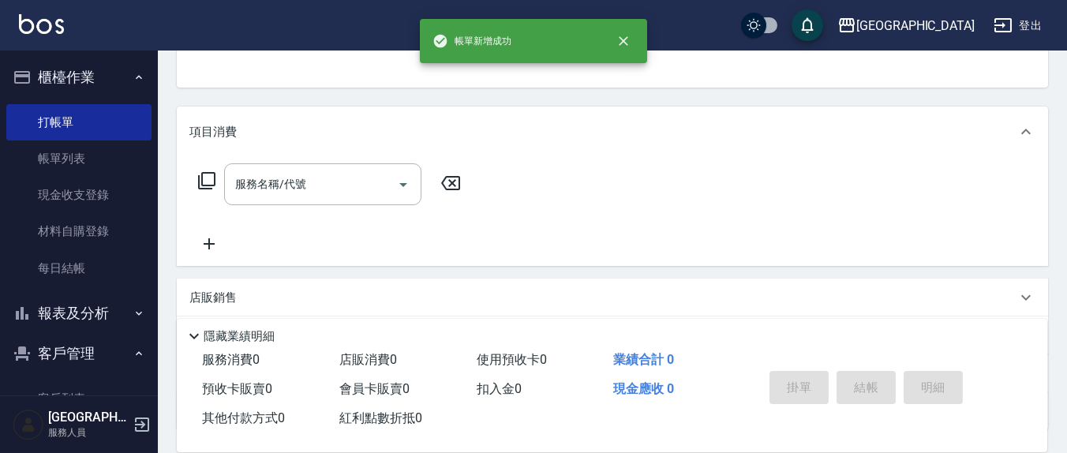
scroll to position [0, 0]
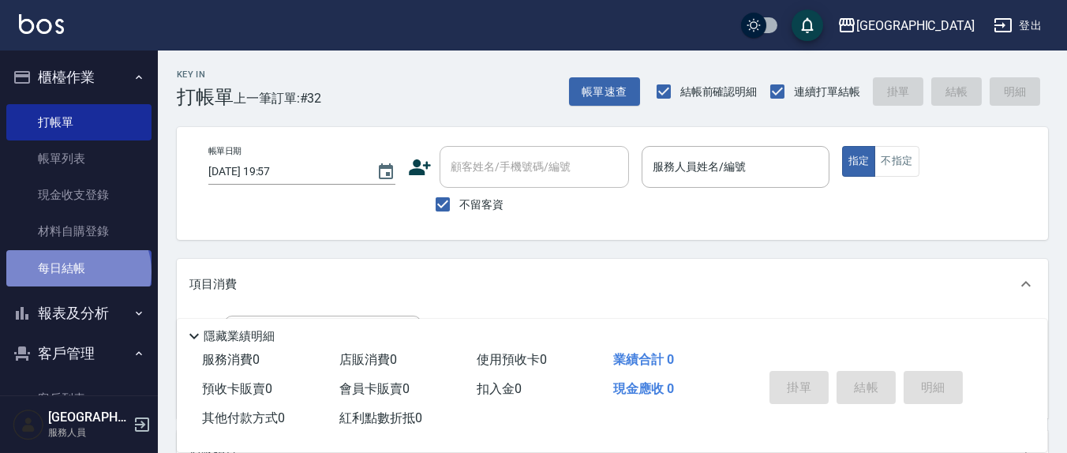
click at [77, 272] on link "每日結帳" at bounding box center [78, 268] width 145 height 36
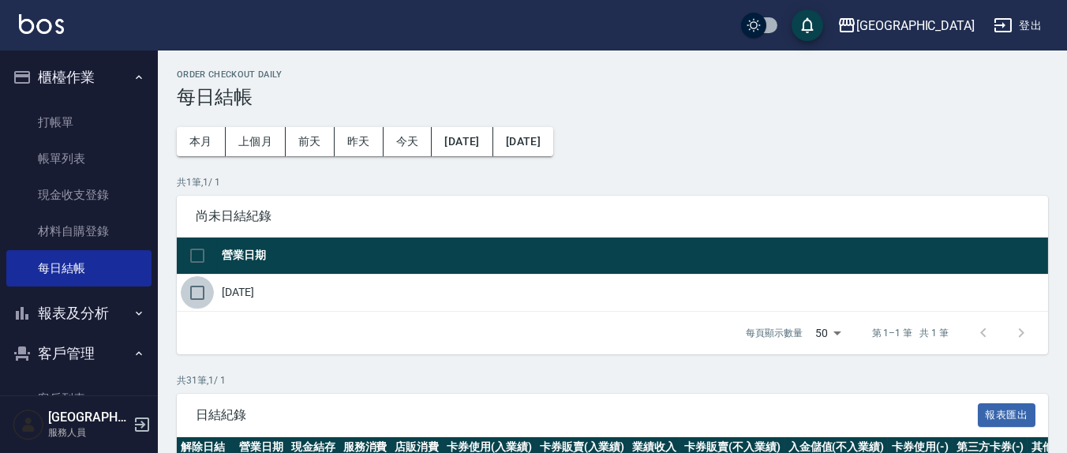
click at [197, 297] on input "checkbox" at bounding box center [197, 292] width 33 height 33
checkbox input "true"
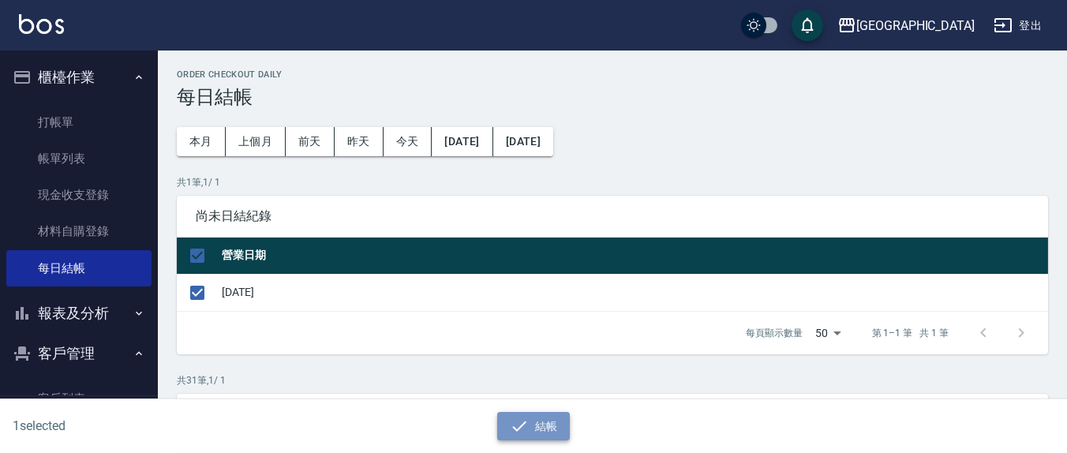
click at [542, 422] on button "結帳" at bounding box center [533, 426] width 73 height 29
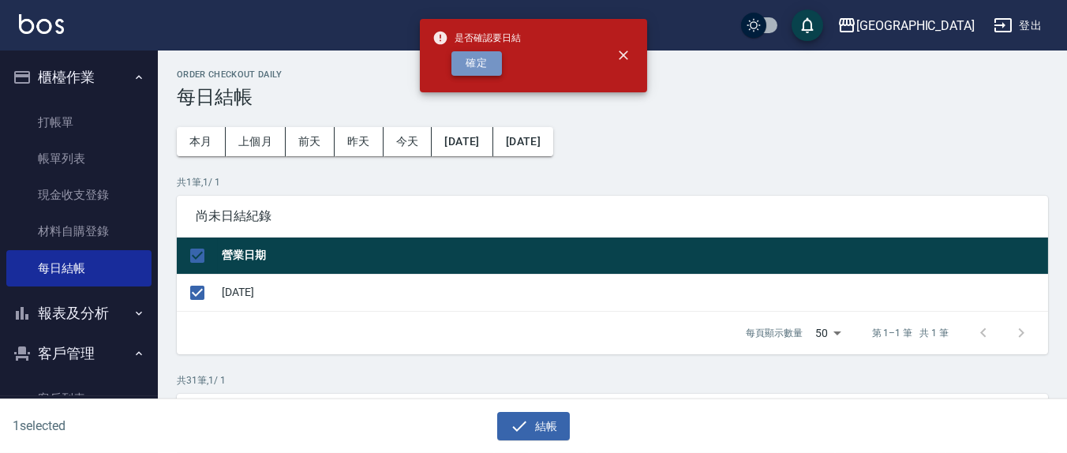
click at [487, 65] on button "確定" at bounding box center [477, 63] width 51 height 24
checkbox input "false"
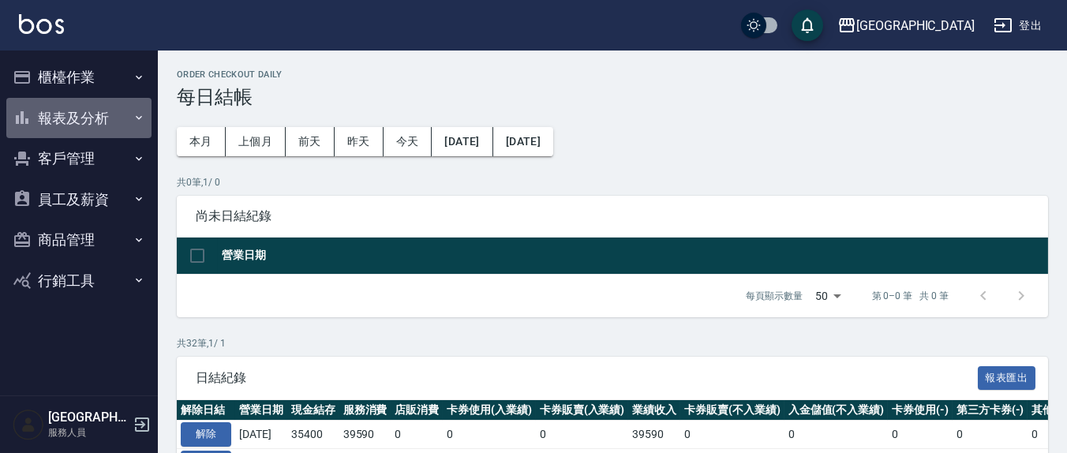
click at [81, 109] on button "報表及分析" at bounding box center [78, 118] width 145 height 41
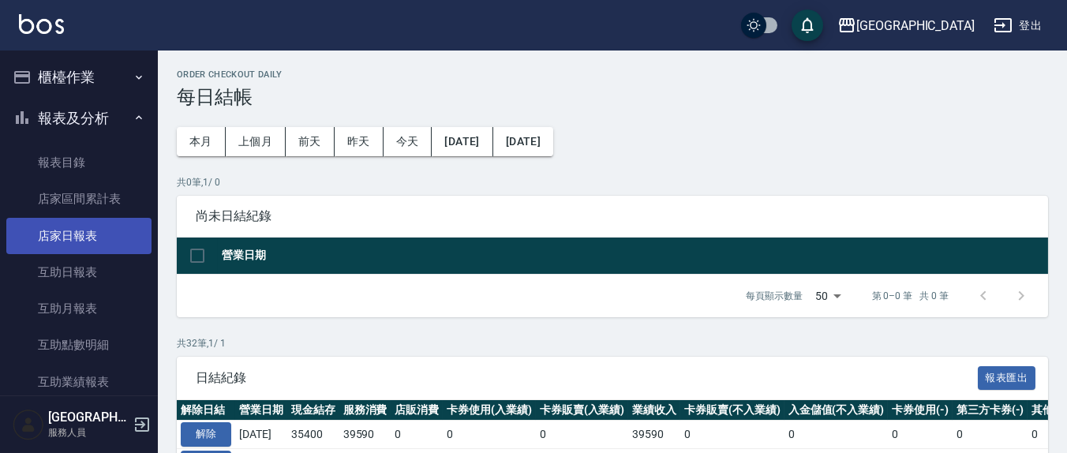
click at [103, 234] on link "店家日報表" at bounding box center [78, 236] width 145 height 36
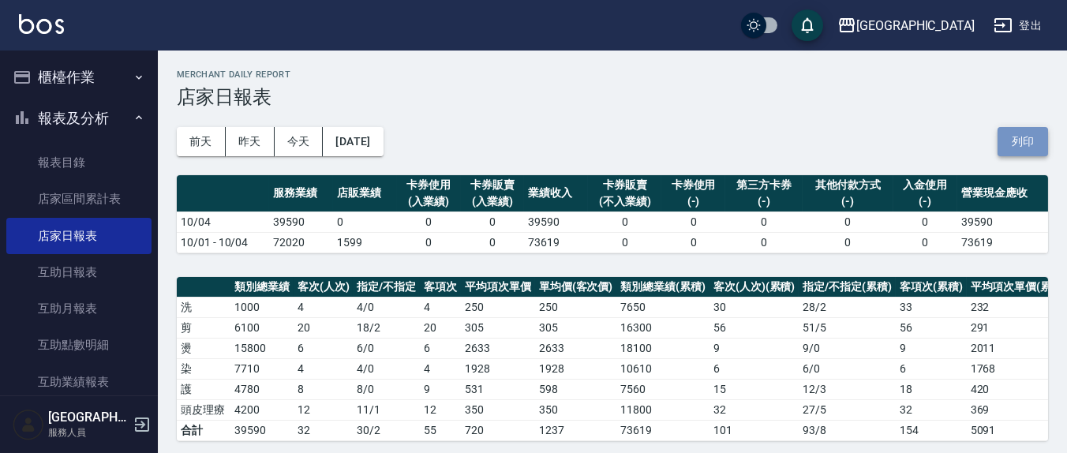
click at [1024, 131] on button "列印" at bounding box center [1023, 141] width 51 height 29
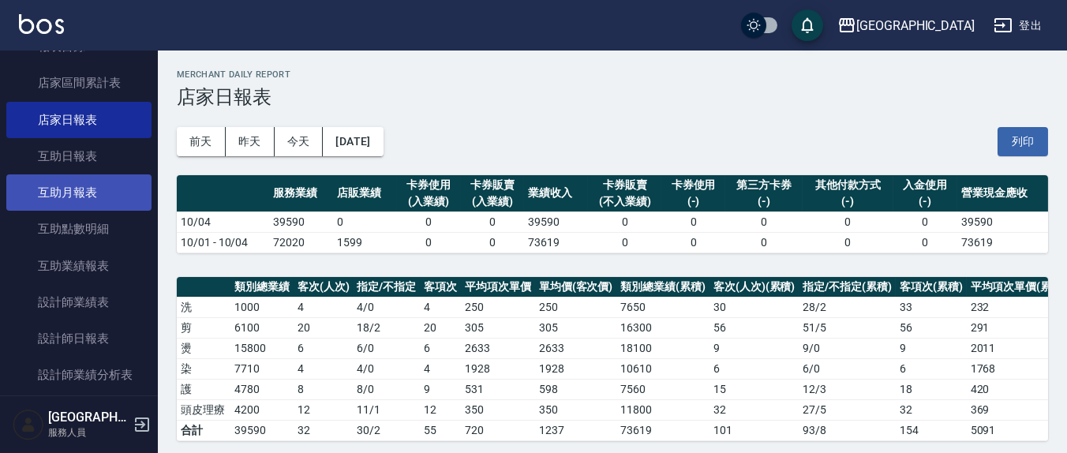
scroll to position [164, 0]
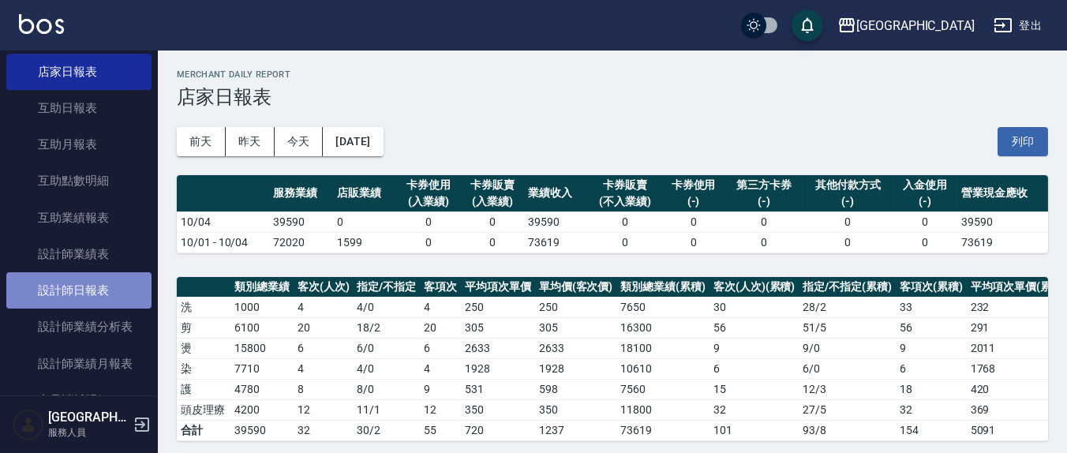
click at [94, 287] on link "設計師日報表" at bounding box center [78, 290] width 145 height 36
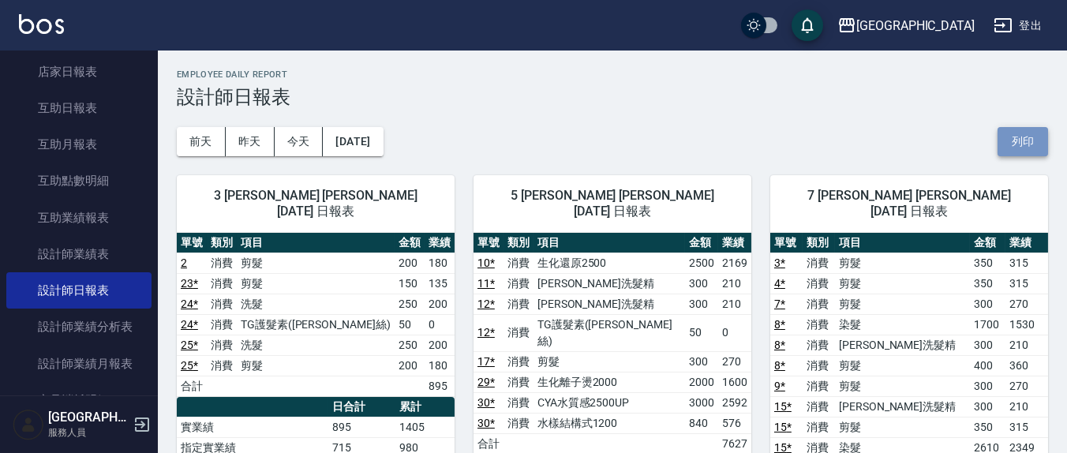
click at [1011, 143] on button "列印" at bounding box center [1023, 141] width 51 height 29
drag, startPoint x: 852, startPoint y: 191, endPoint x: 842, endPoint y: 184, distance: 11.8
click at [851, 189] on span "7 [PERSON_NAME] [PERSON_NAME] [DATE] 日報表" at bounding box center [909, 204] width 240 height 32
